Goal: Task Accomplishment & Management: Manage account settings

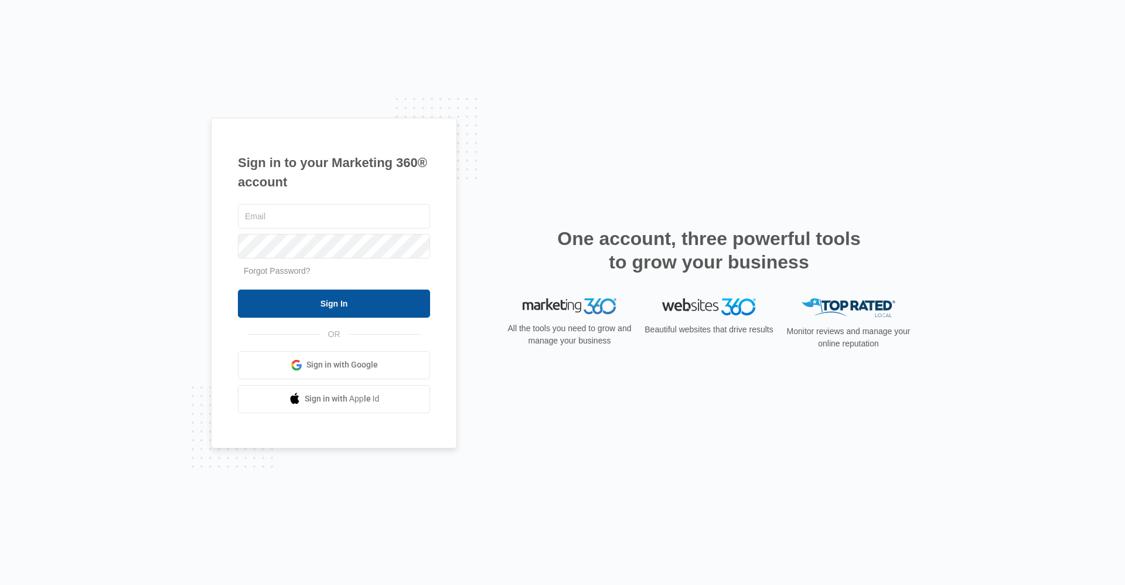
type input "trailslease@vintage-corp.com"
click at [352, 305] on input "Sign In" at bounding box center [334, 303] width 192 height 28
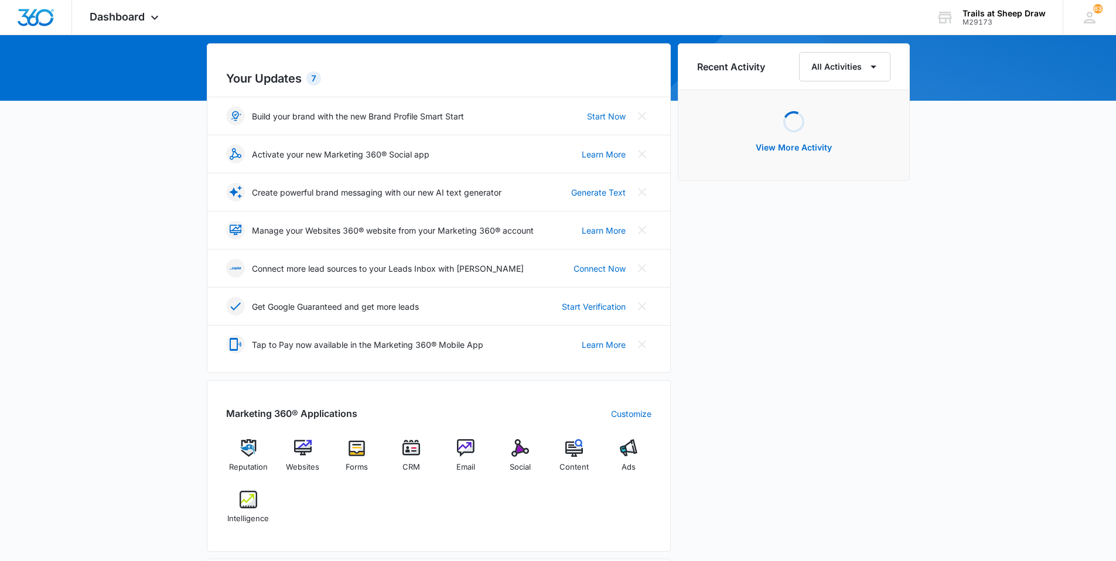
scroll to position [117, 0]
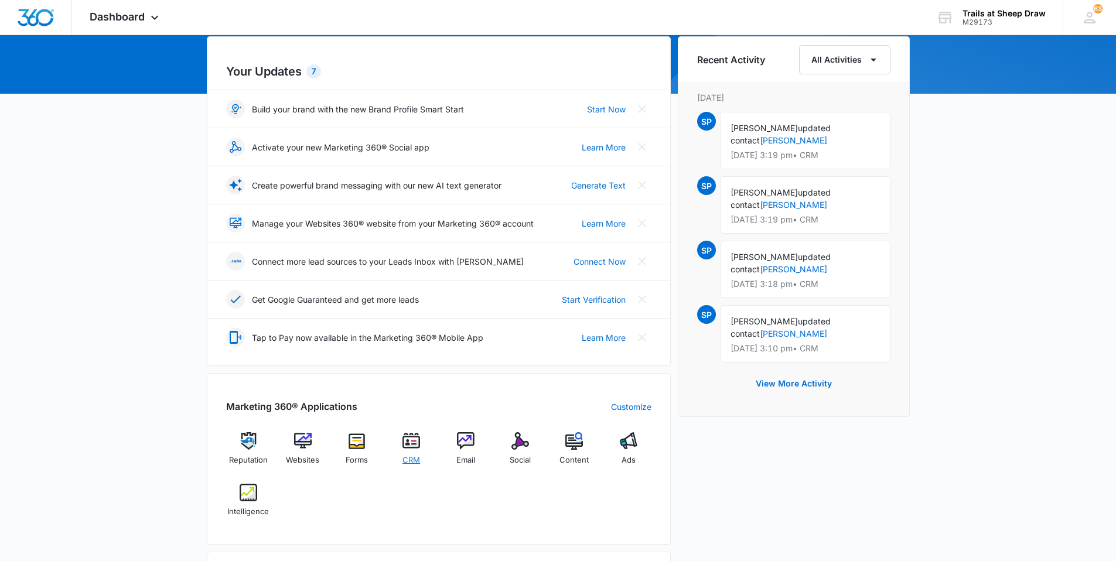
click at [404, 442] on img at bounding box center [412, 441] width 18 height 18
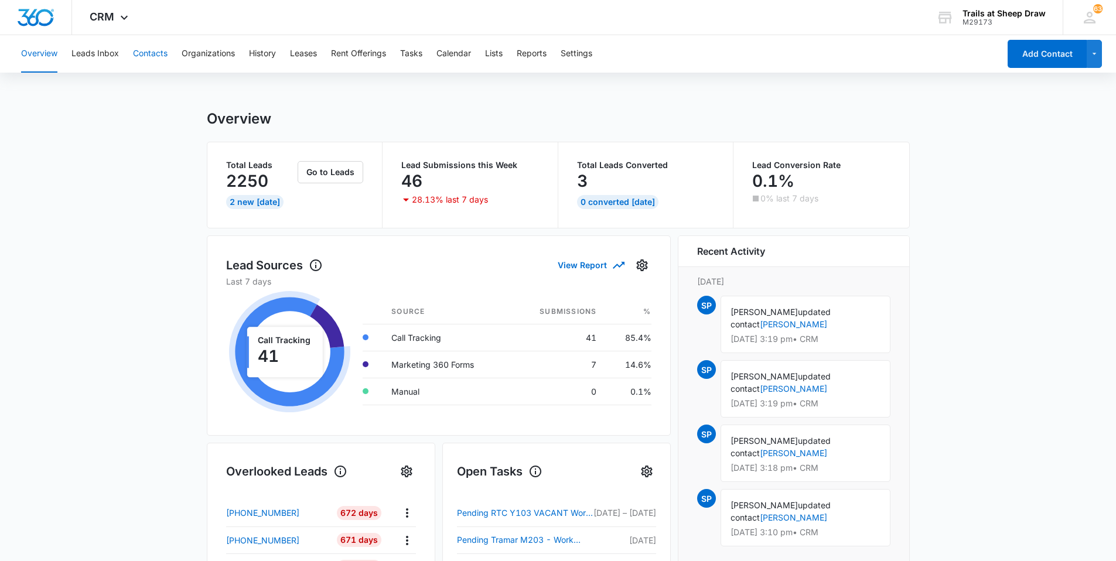
click at [145, 55] on button "Contacts" at bounding box center [150, 54] width 35 height 38
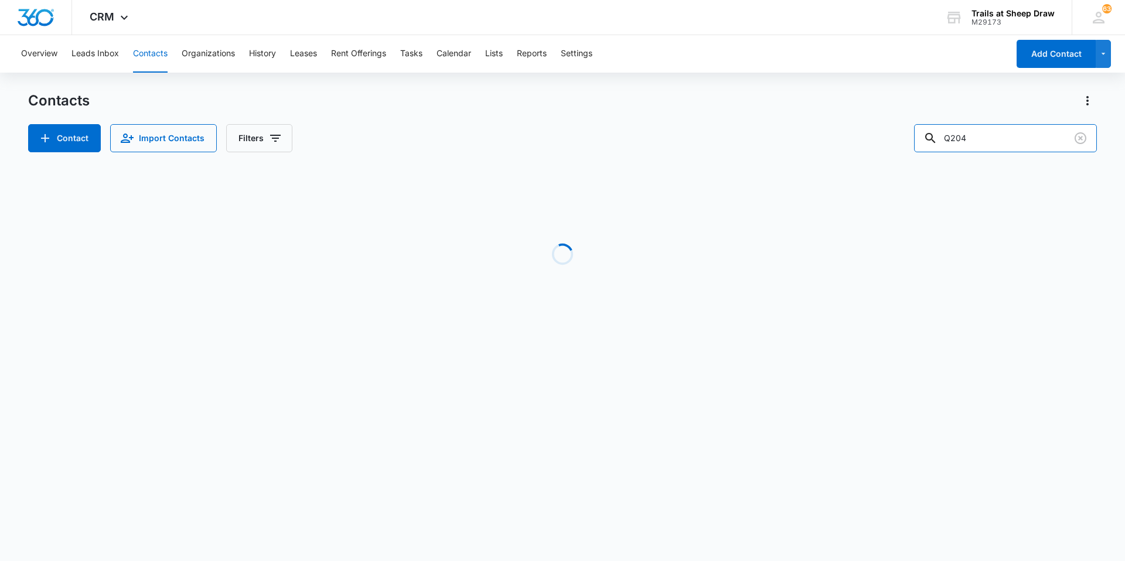
drag, startPoint x: 975, startPoint y: 138, endPoint x: 873, endPoint y: 147, distance: 102.9
click at [873, 147] on div "Contact Import Contacts Filters Q204" at bounding box center [562, 138] width 1069 height 28
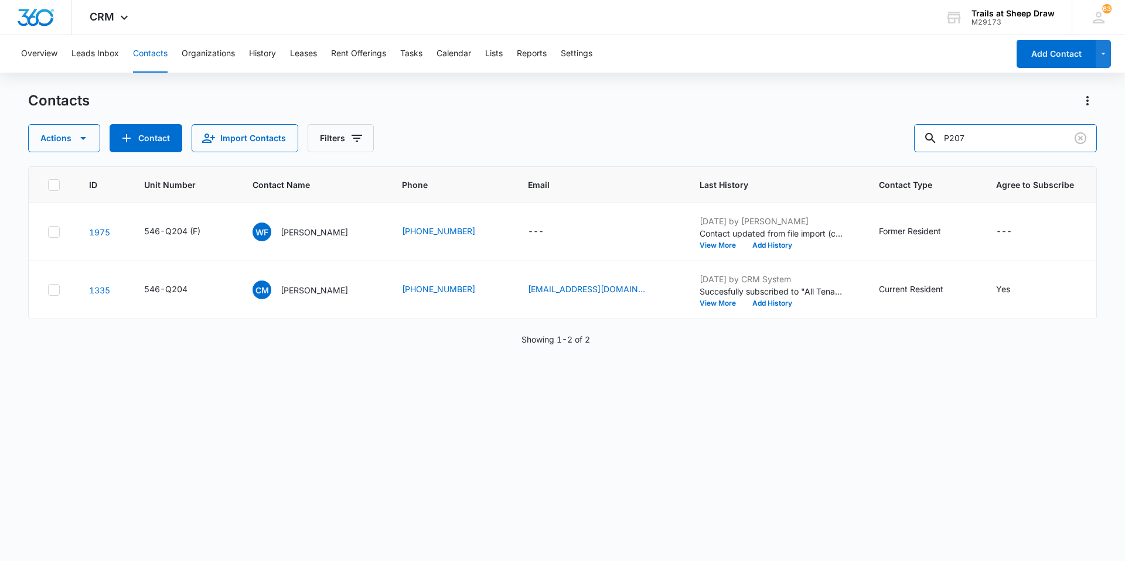
type input "P207"
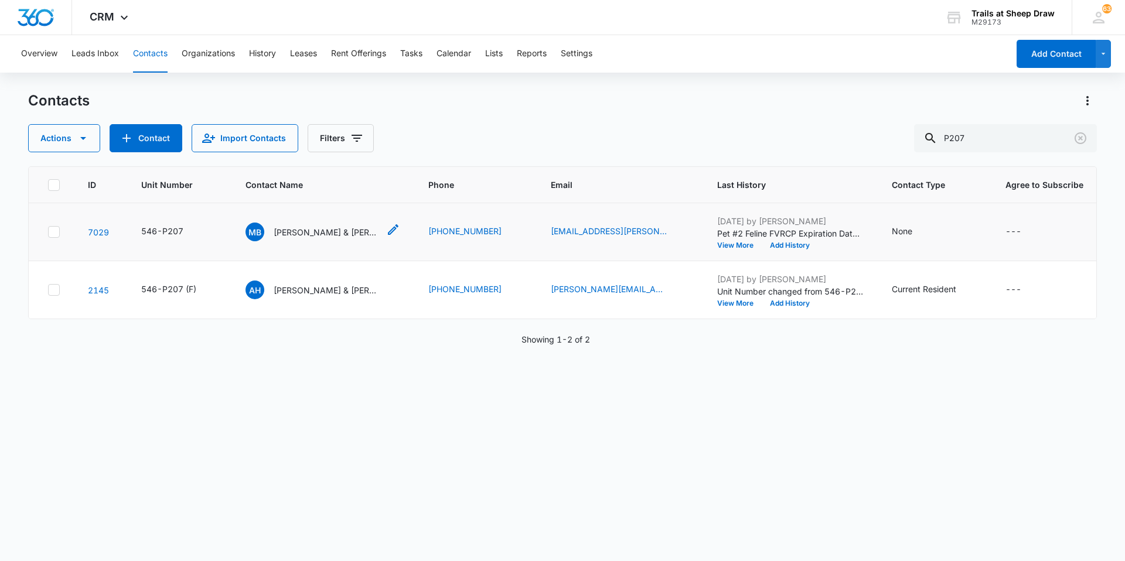
click at [288, 233] on p "[PERSON_NAME] & [PERSON_NAME]" at bounding box center [326, 232] width 105 height 12
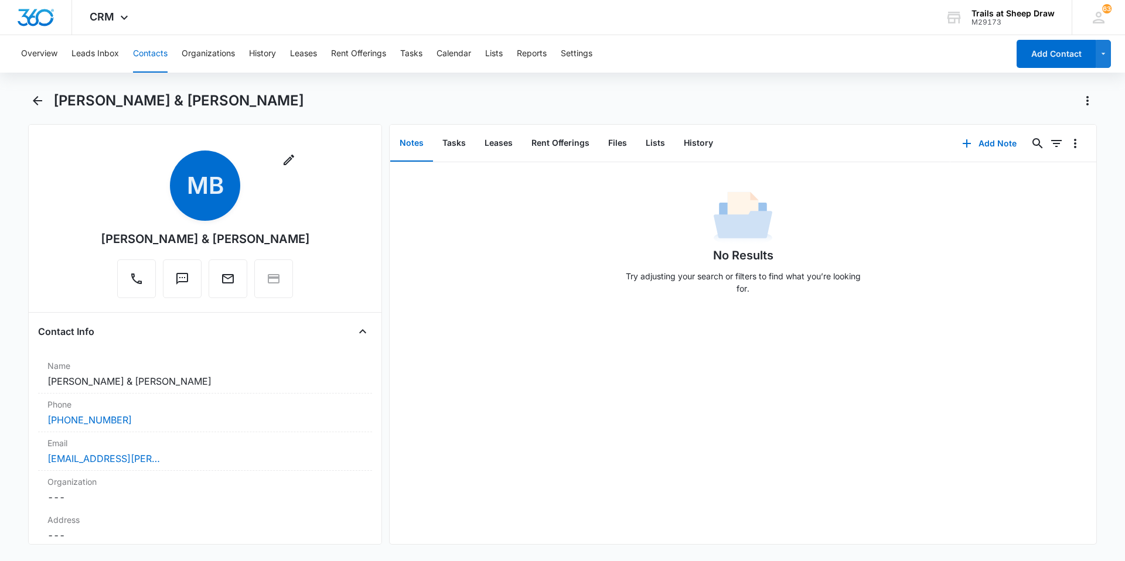
drag, startPoint x: 295, startPoint y: 239, endPoint x: 105, endPoint y: 233, distance: 190.0
click at [105, 233] on div "[PERSON_NAME] & [PERSON_NAME]" at bounding box center [205, 239] width 209 height 18
copy div "[PERSON_NAME] & [PERSON_NAME]"
click at [38, 98] on icon "Back" at bounding box center [37, 101] width 14 height 14
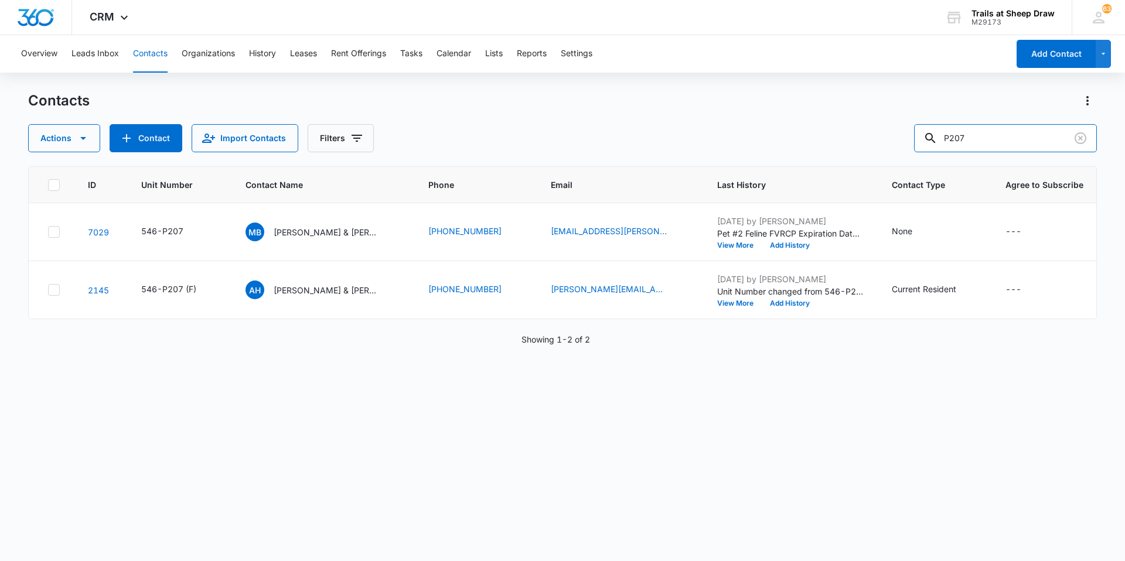
drag, startPoint x: 993, startPoint y: 137, endPoint x: 872, endPoint y: 163, distance: 123.4
click at [874, 162] on div "Contacts Actions Contact Import Contacts Filters P207 ID Unit Number Contact Na…" at bounding box center [562, 325] width 1069 height 469
type input "P301"
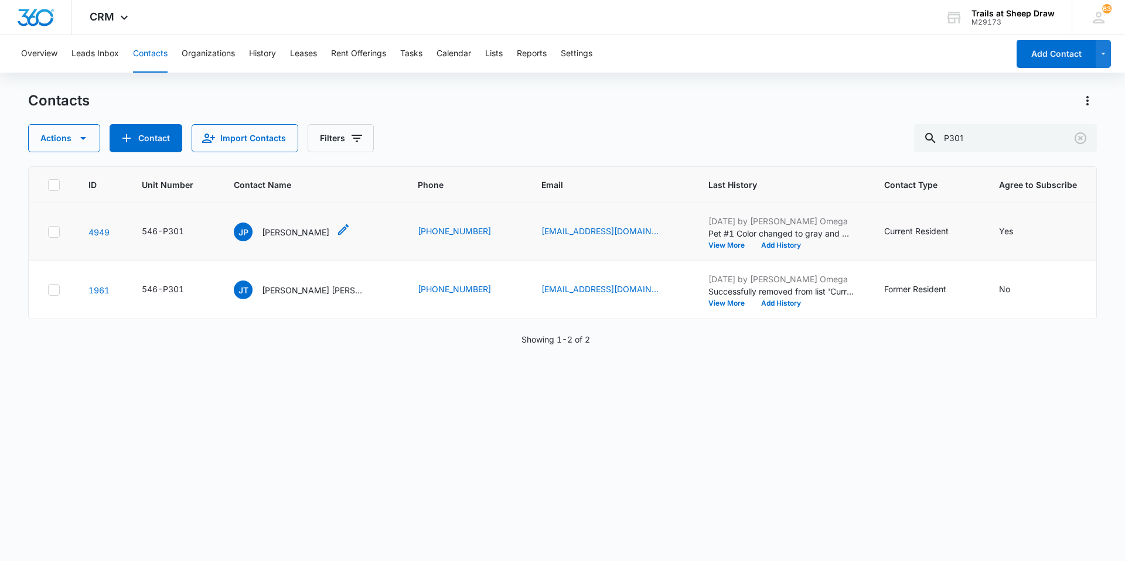
click at [278, 232] on p "[PERSON_NAME]" at bounding box center [295, 232] width 67 height 12
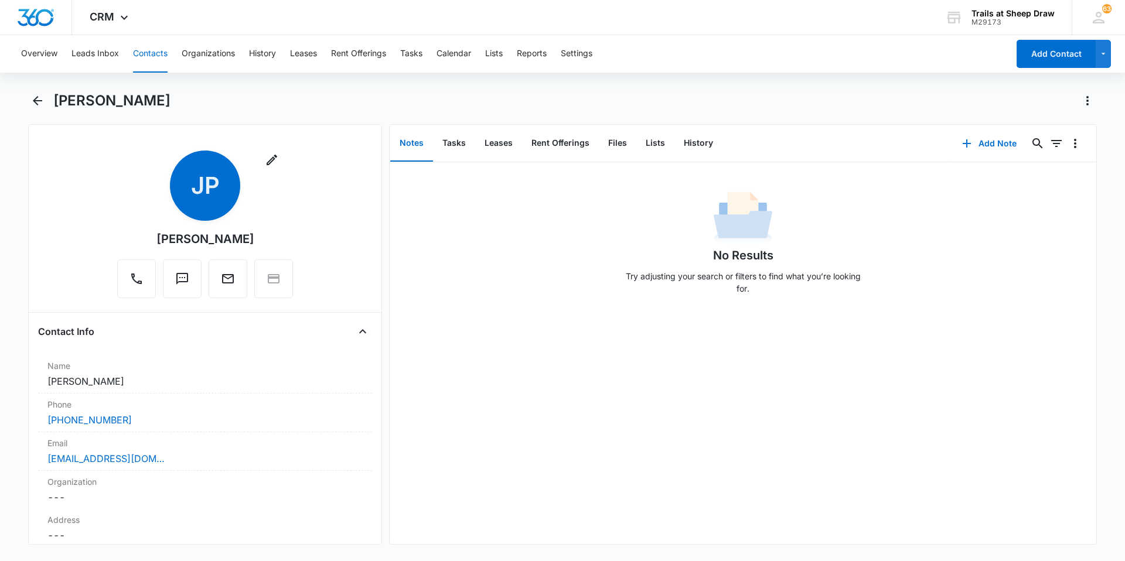
drag, startPoint x: 254, startPoint y: 239, endPoint x: 159, endPoint y: 240, distance: 95.0
click at [159, 240] on div "Remove JP [PERSON_NAME]" at bounding box center [205, 225] width 176 height 148
copy div "[PERSON_NAME]"
